Goal: Task Accomplishment & Management: Manage account settings

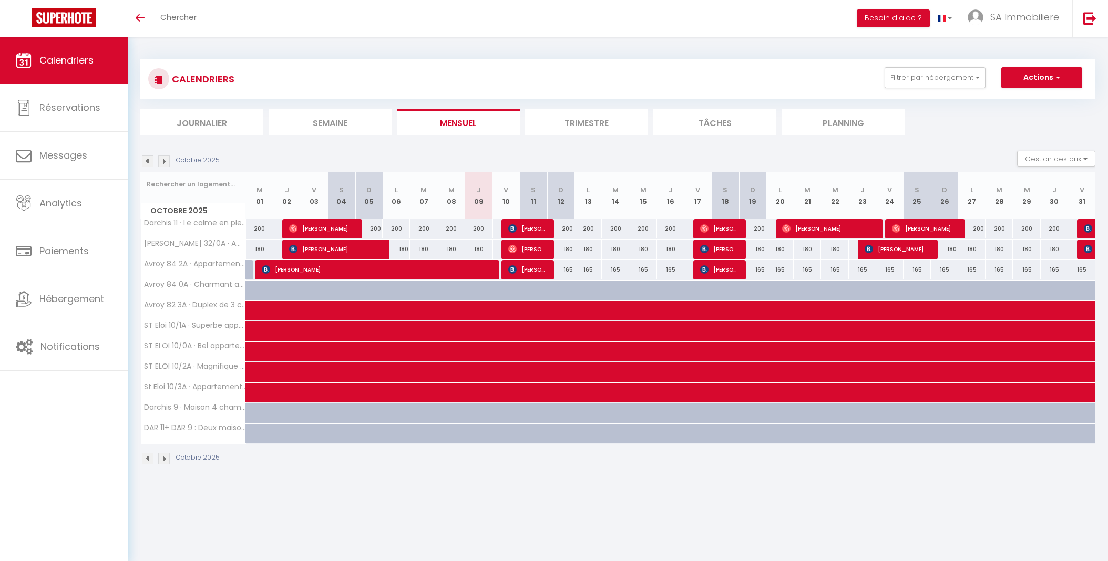
select select
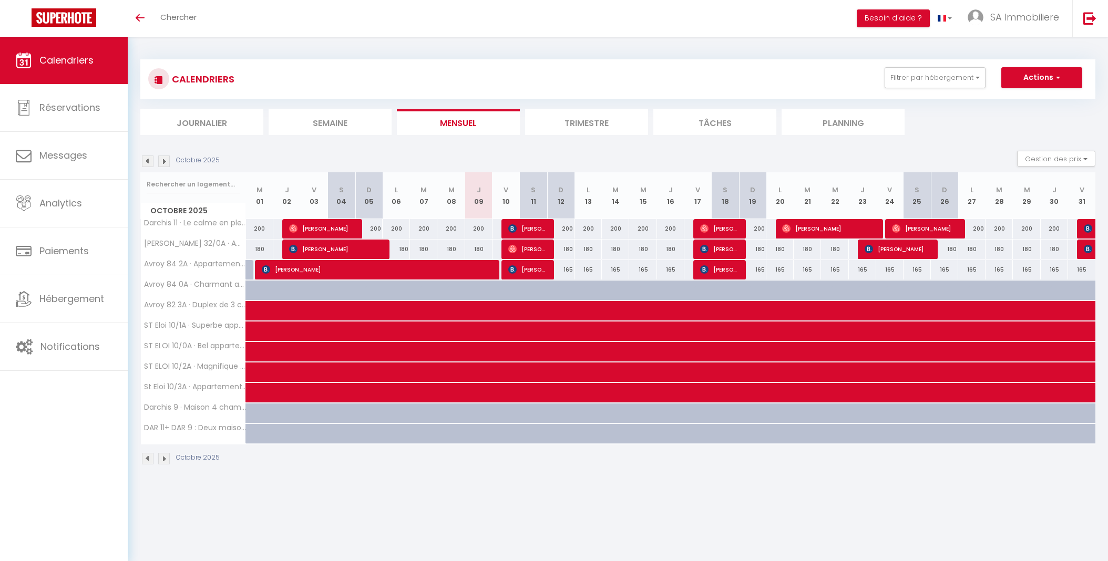
click at [1089, 228] on img at bounding box center [1088, 228] width 8 height 8
select select "OK"
select select "KO"
select select "0"
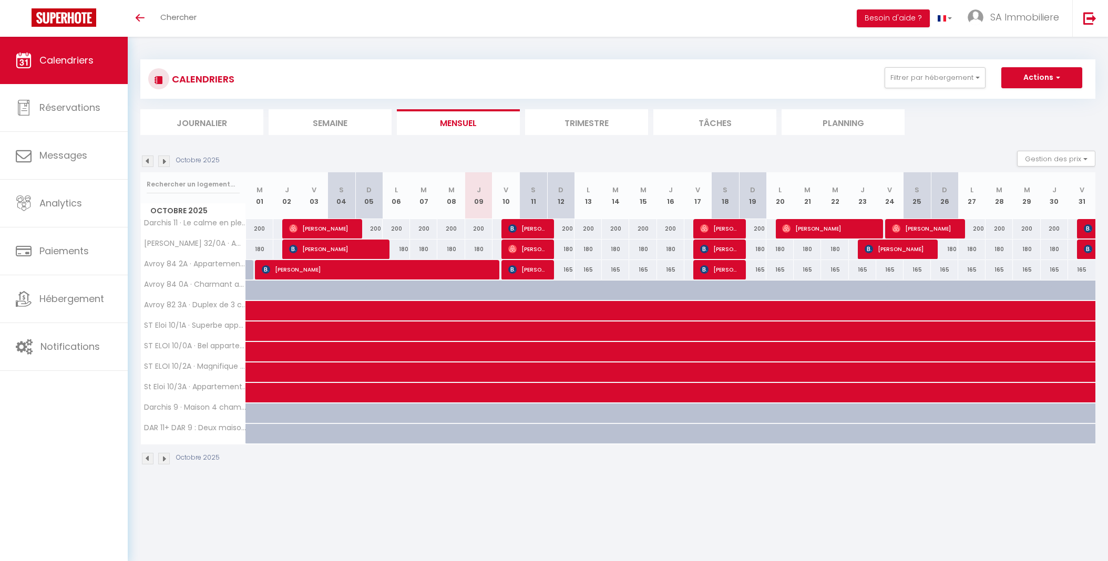
select select "1"
select select
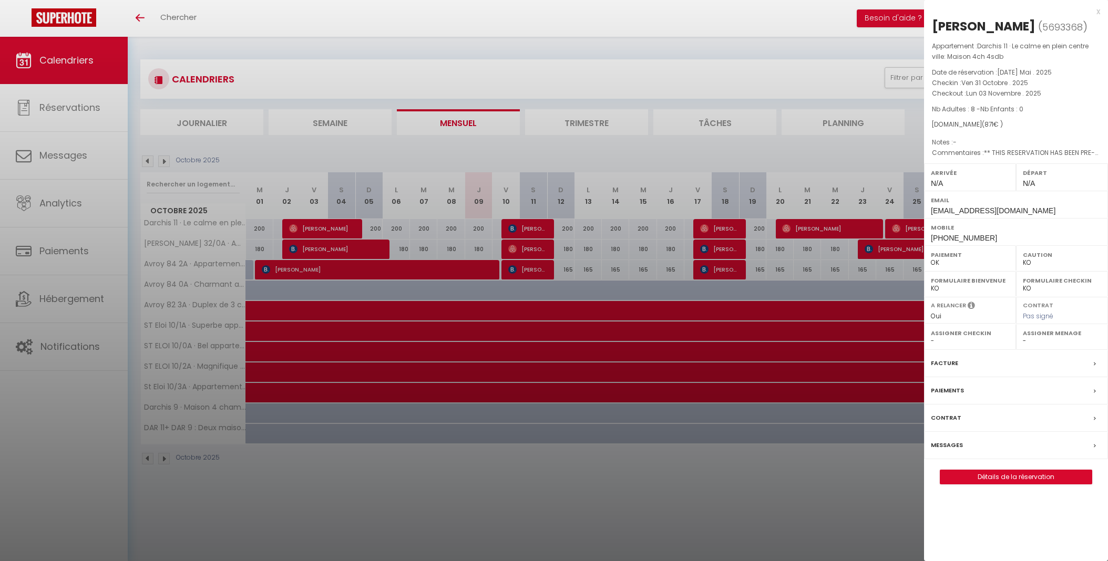
drag, startPoint x: 933, startPoint y: 29, endPoint x: 1032, endPoint y: 27, distance: 99.4
click at [1032, 27] on div "[PERSON_NAME]" at bounding box center [984, 26] width 104 height 17
copy div "[PERSON_NAME]"
click at [895, 110] on div at bounding box center [554, 280] width 1108 height 561
